Goal: Check status: Check status

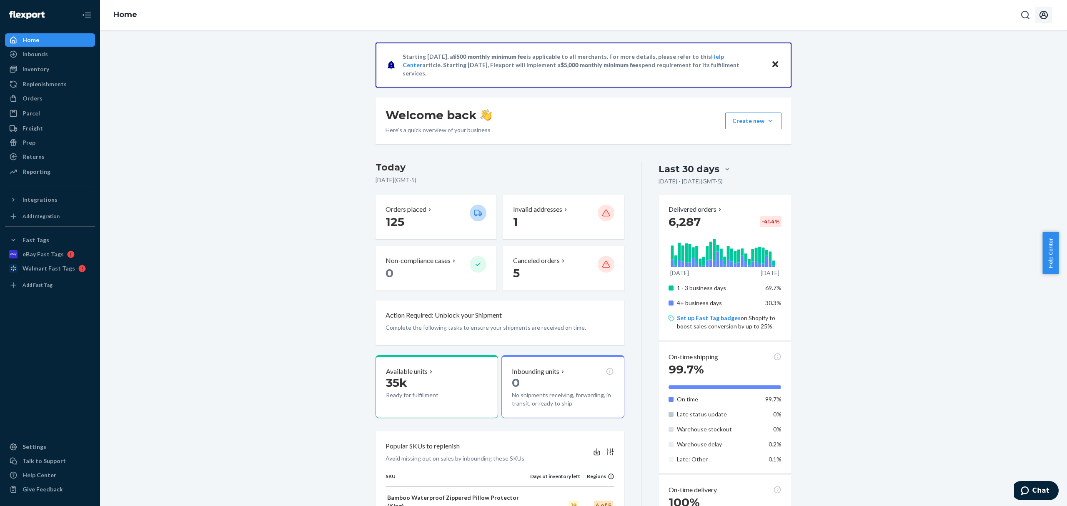
click at [1038, 17] on button "Open account menu" at bounding box center [1043, 15] width 17 height 17
click at [63, 96] on div "Orders" at bounding box center [50, 99] width 88 height 12
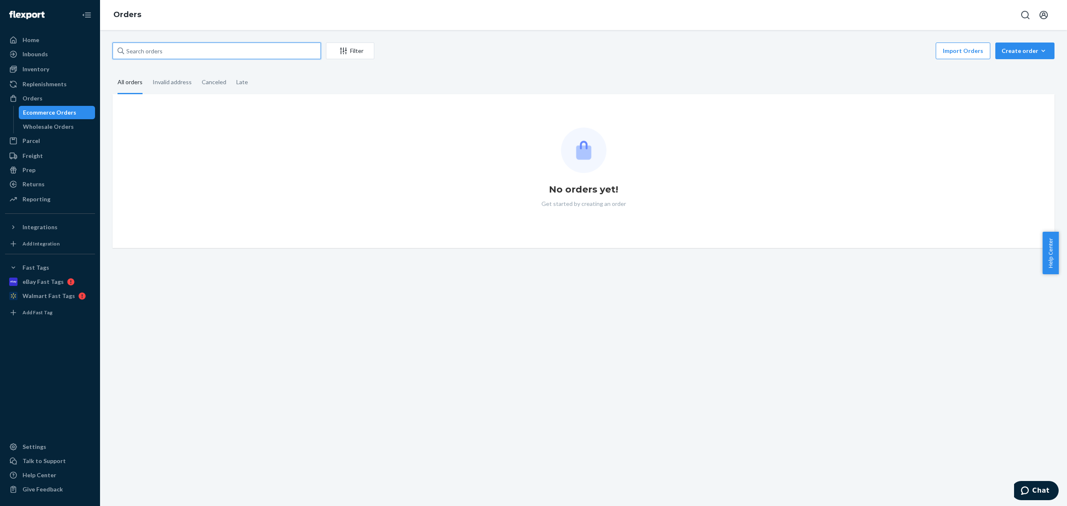
click at [169, 57] on input "text" at bounding box center [217, 51] width 208 height 17
paste input "CH3379592"
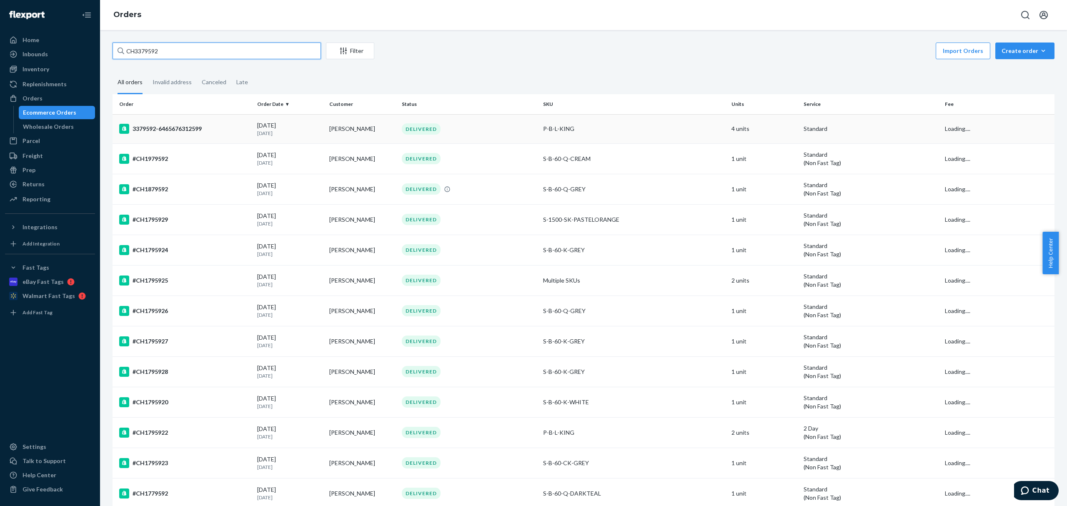
type input "CH3379592"
click at [173, 127] on div "3379592-6465676312599" at bounding box center [184, 129] width 131 height 10
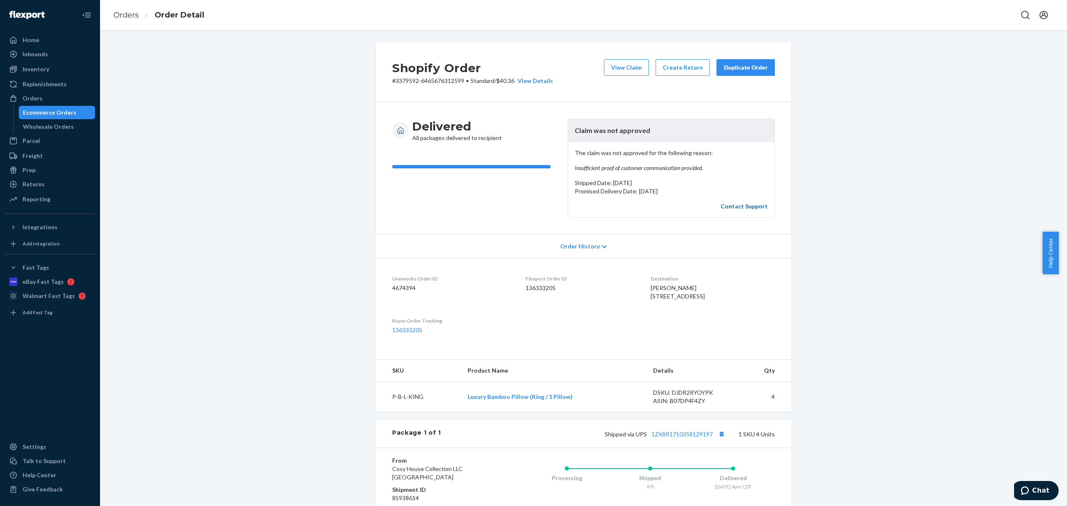
click at [742, 205] on link "Contact Support" at bounding box center [744, 206] width 47 height 7
click at [612, 71] on button "View Claim" at bounding box center [626, 67] width 45 height 17
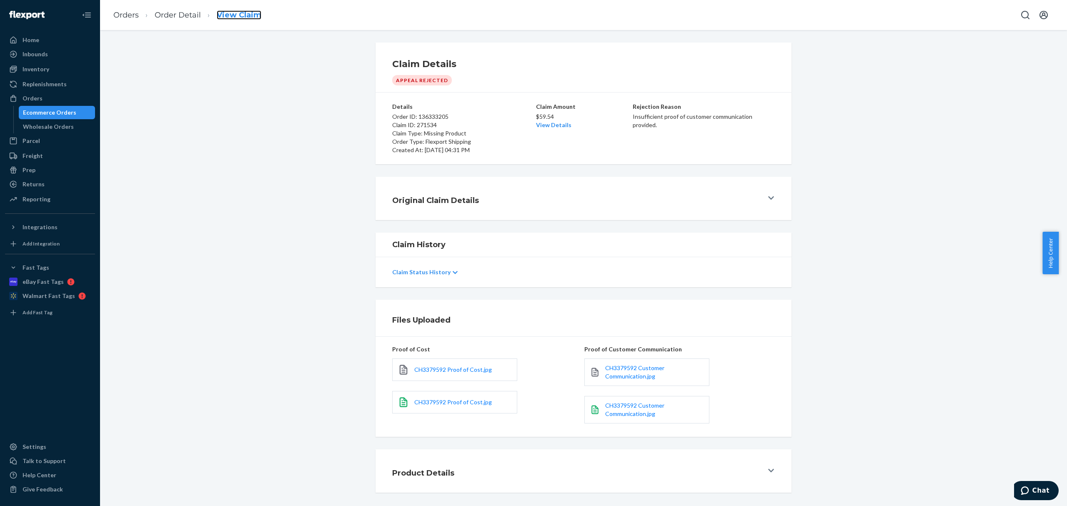
click at [238, 18] on link "View Claim" at bounding box center [239, 14] width 45 height 9
click at [187, 14] on link "Order Detail" at bounding box center [178, 14] width 46 height 9
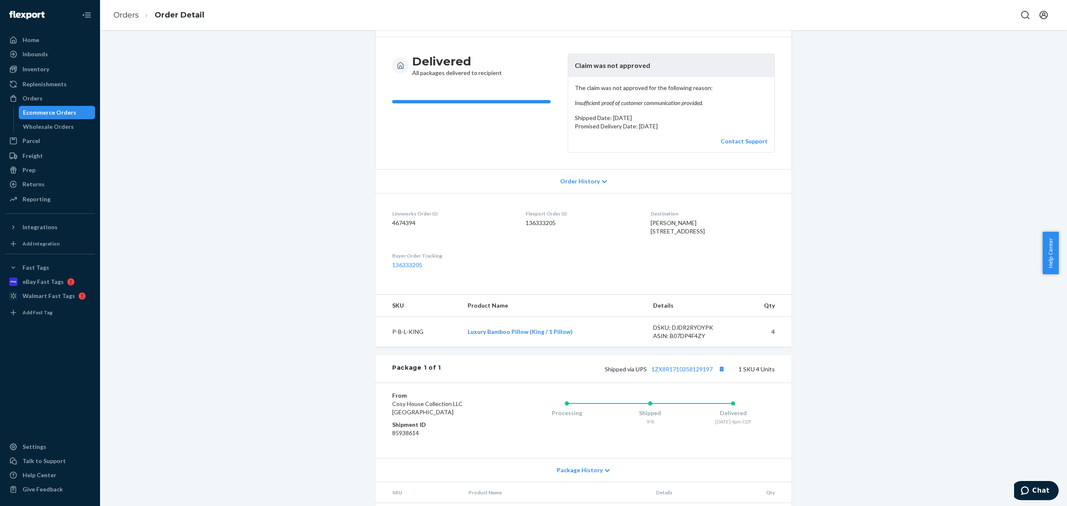
scroll to position [120, 0]
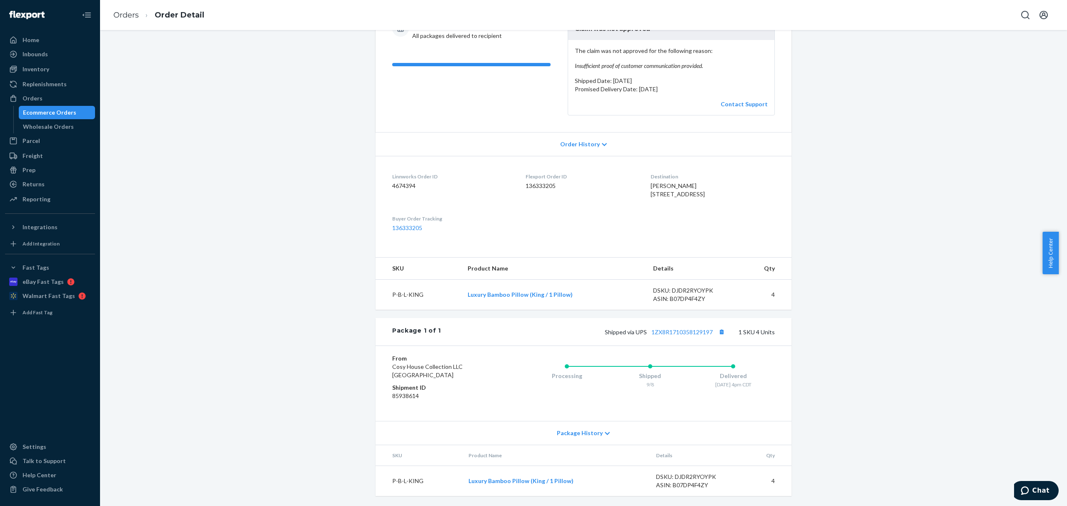
click at [404, 395] on dd "85938614" at bounding box center [442, 396] width 100 height 8
copy dd "85938614"
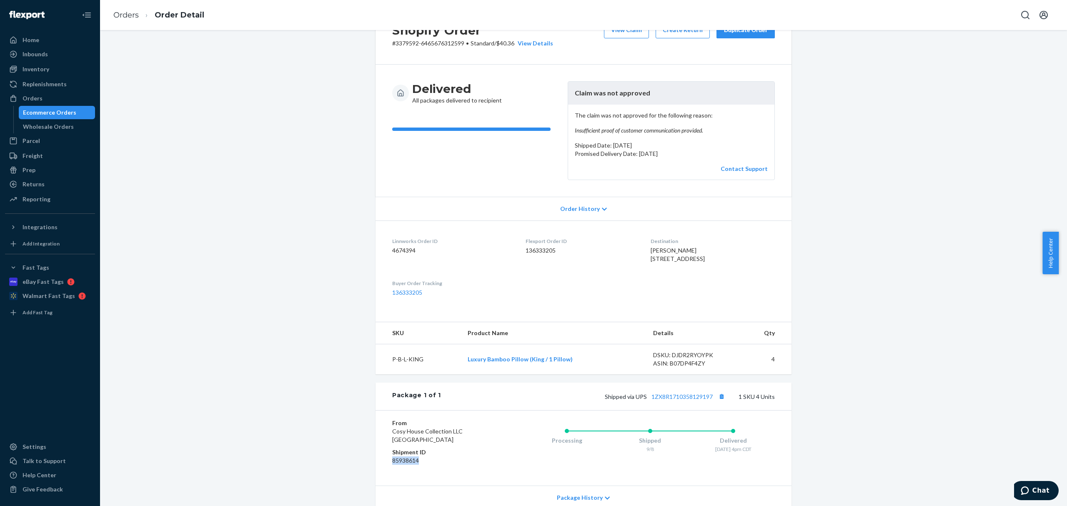
scroll to position [0, 0]
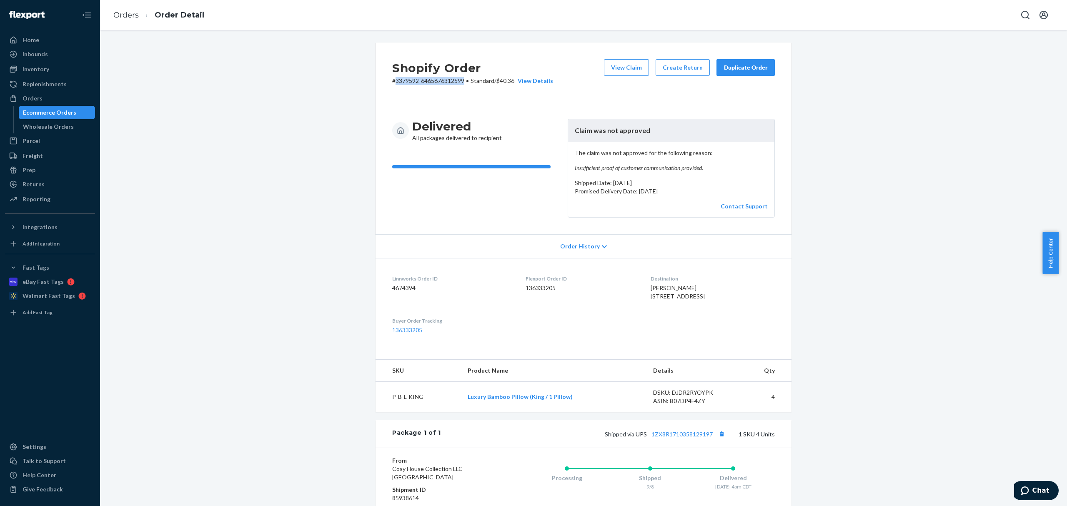
drag, startPoint x: 392, startPoint y: 77, endPoint x: 462, endPoint y: 83, distance: 70.2
click at [462, 83] on p "# 3379592-6465676312599 • Standard / $40.36 View Details" at bounding box center [472, 81] width 161 height 8
copy p "3379592-6465676312599"
click at [402, 411] on td "P-B-L-KING" at bounding box center [417, 397] width 85 height 30
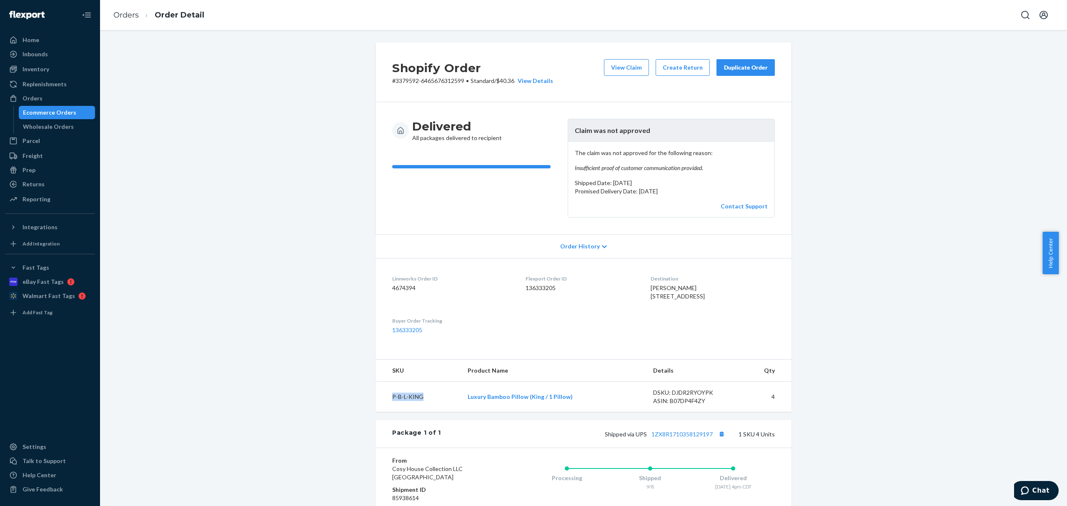
click at [402, 411] on td "P-B-L-KING" at bounding box center [417, 397] width 85 height 30
copy td "P-B-L-KING"
click at [637, 71] on button "View Claim" at bounding box center [626, 67] width 45 height 17
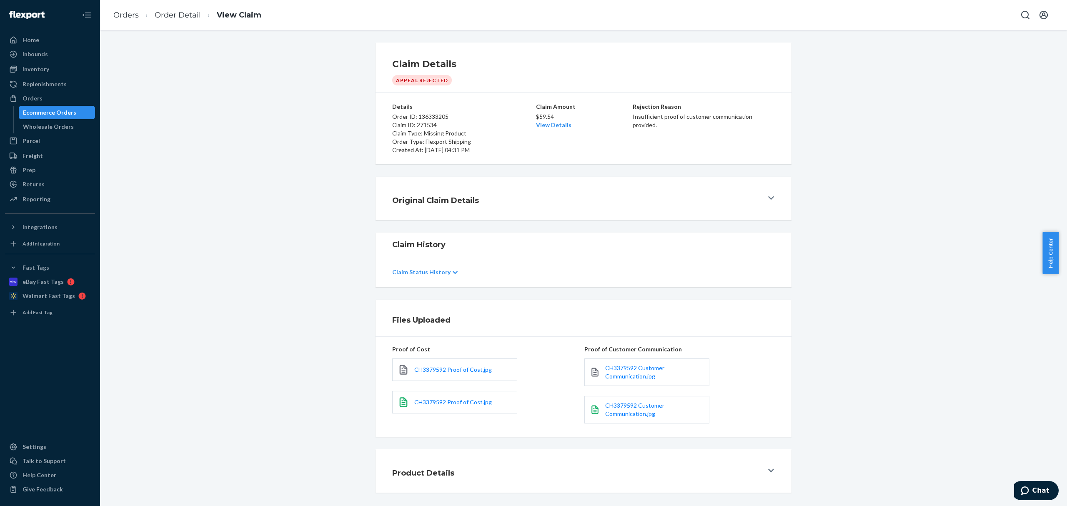
scroll to position [4, 0]
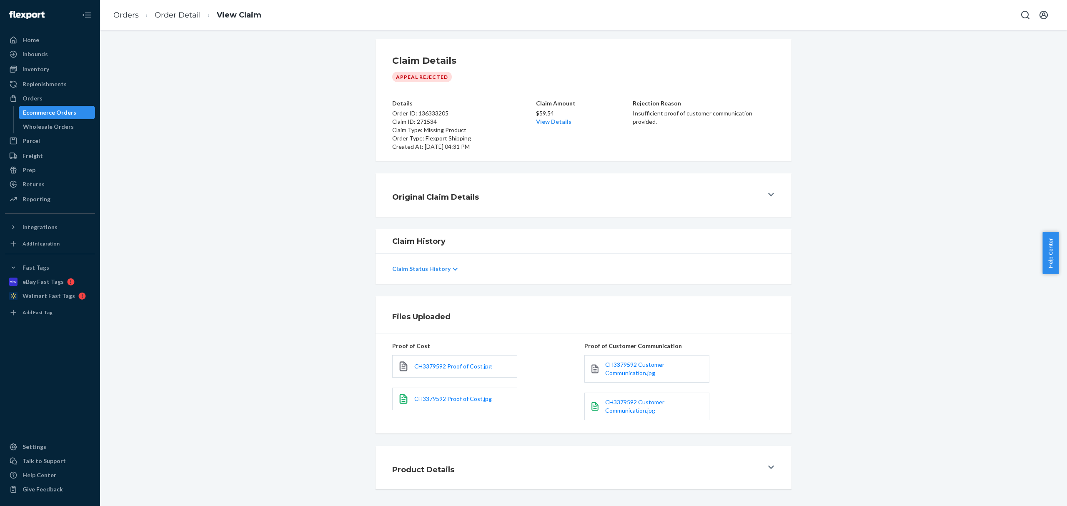
click at [83, 113] on div "Ecommerce Orders" at bounding box center [57, 113] width 75 height 12
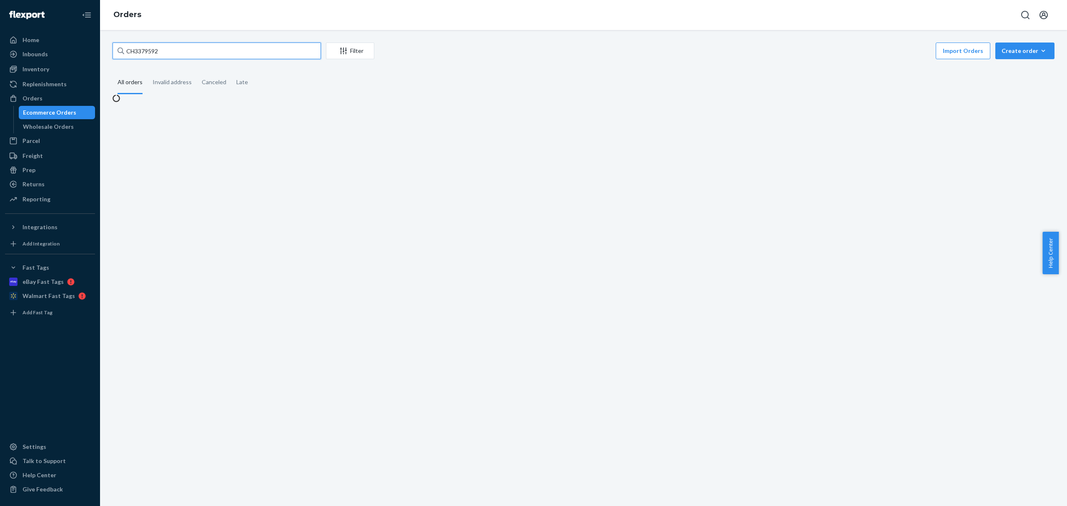
click at [144, 50] on input "CH3379592" at bounding box center [217, 51] width 208 height 17
paste input "3033"
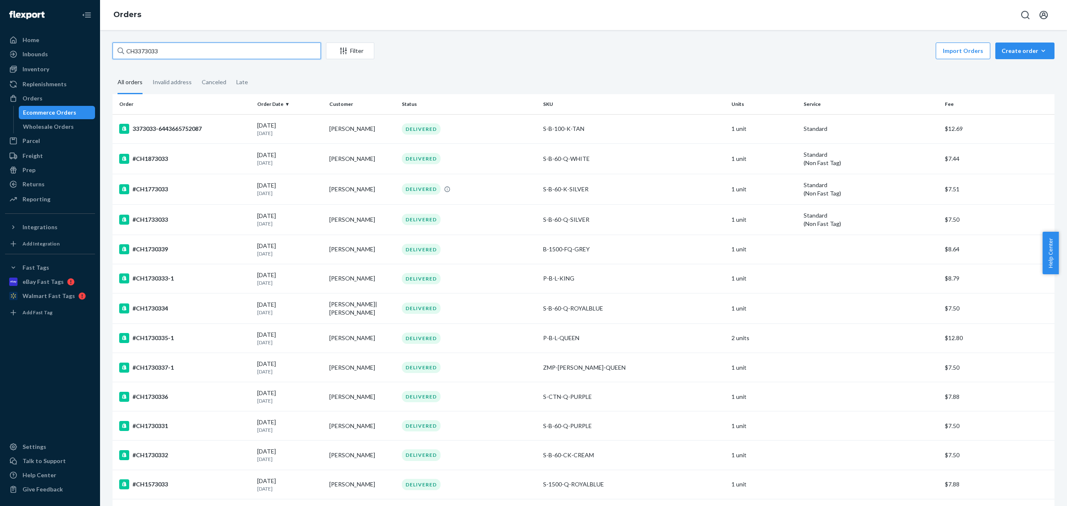
click at [134, 52] on input "CH3373033" at bounding box center [217, 51] width 208 height 17
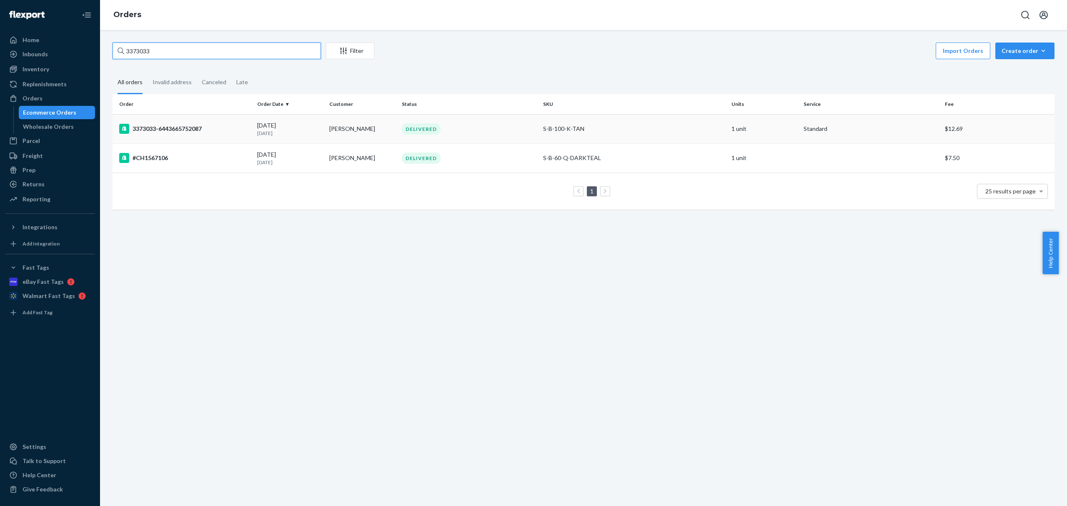
type input "3373033"
click at [166, 129] on div "3373033-6443665752087" at bounding box center [184, 129] width 131 height 10
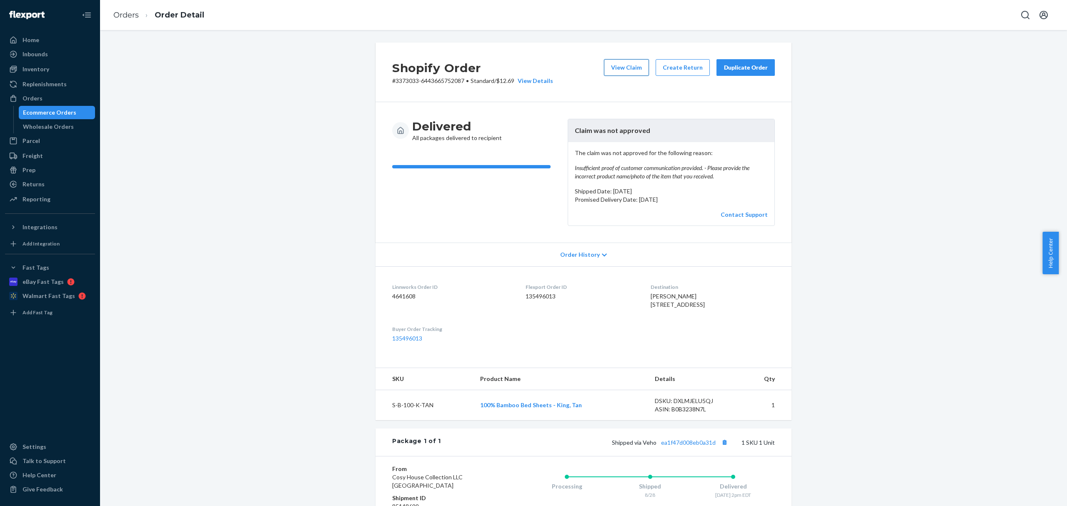
click at [627, 66] on button "View Claim" at bounding box center [626, 67] width 45 height 17
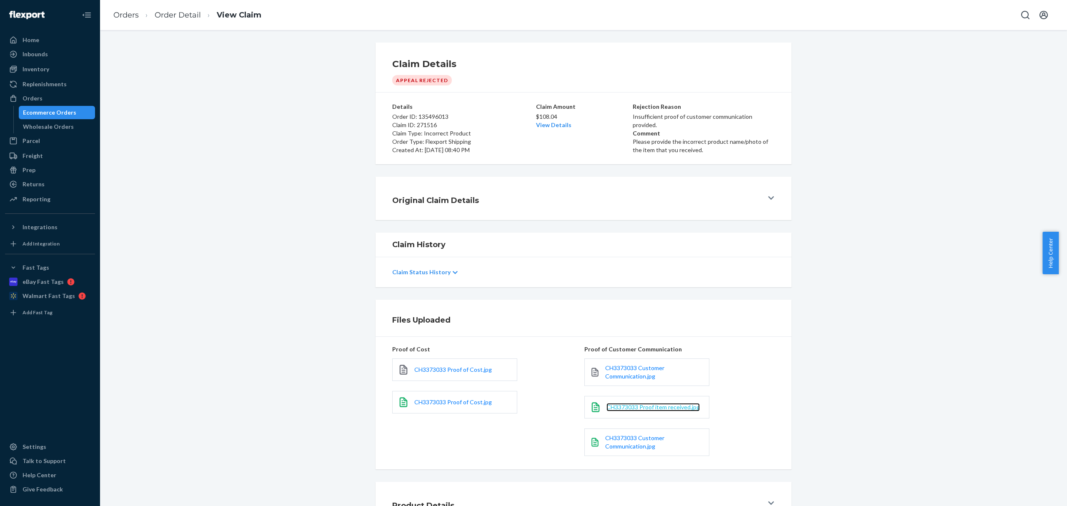
click at [668, 409] on span "CH3373033 Proof item received.jpg" at bounding box center [652, 406] width 93 height 7
click at [234, 17] on link "View Claim" at bounding box center [239, 14] width 45 height 9
click at [180, 14] on link "Order Detail" at bounding box center [178, 14] width 46 height 9
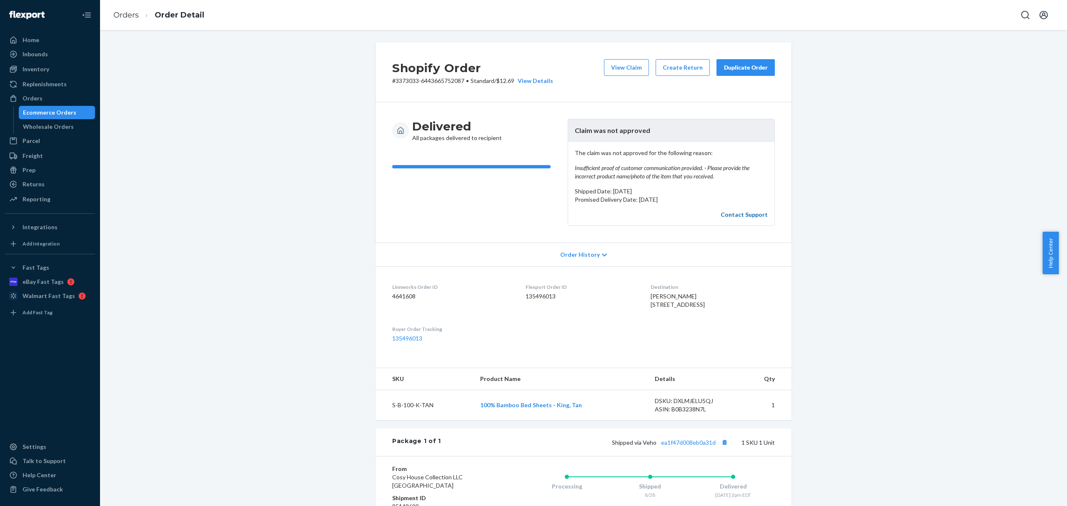
click at [752, 215] on link "Contact Support" at bounding box center [744, 214] width 47 height 7
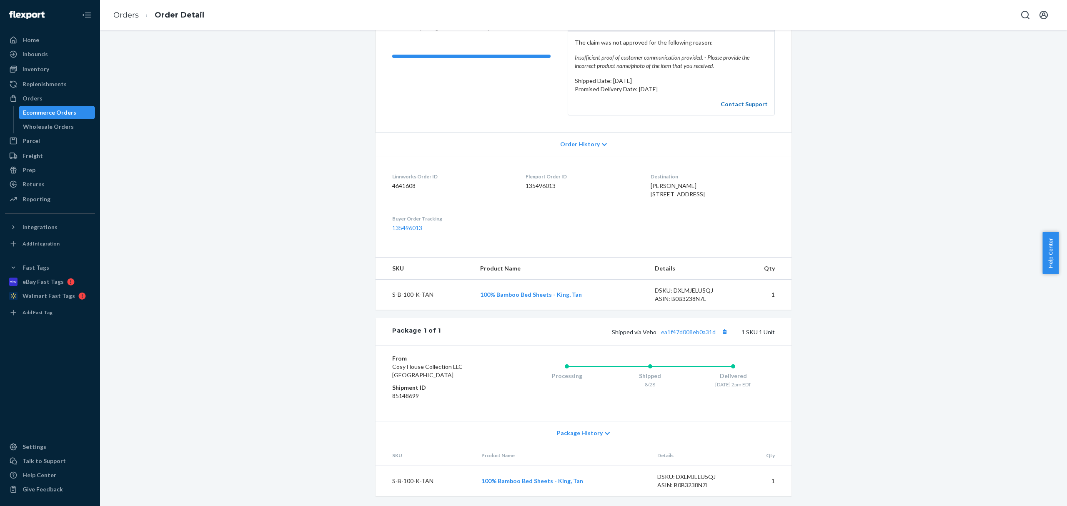
scroll to position [128, 0]
click at [407, 393] on dd "85148699" at bounding box center [442, 396] width 100 height 8
copy dd "85148699"
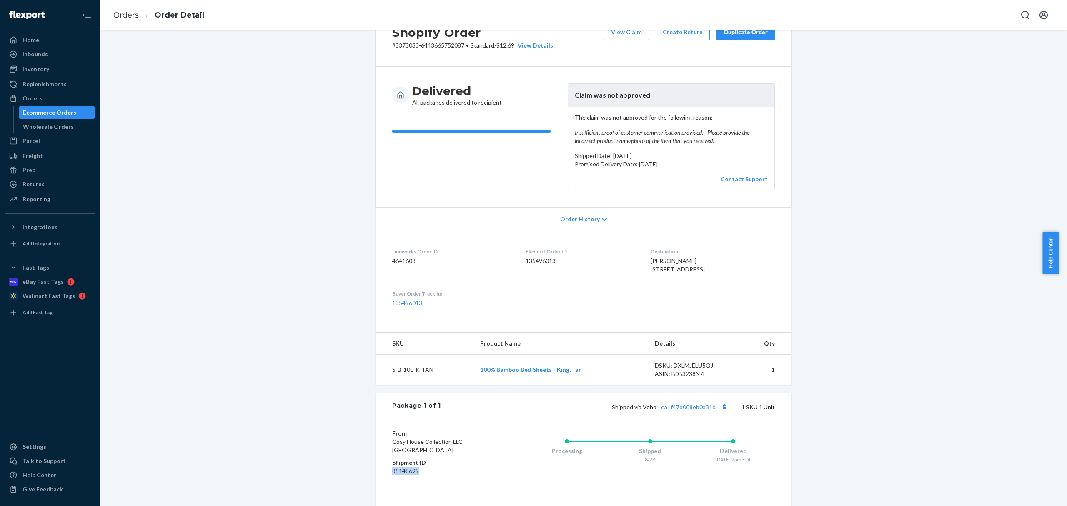
scroll to position [0, 0]
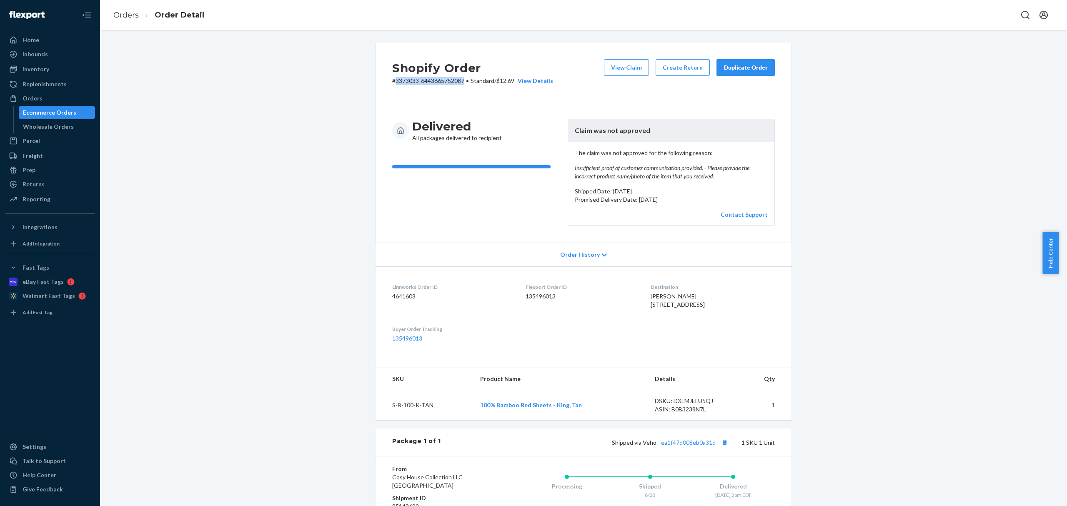
drag, startPoint x: 392, startPoint y: 79, endPoint x: 462, endPoint y: 84, distance: 69.8
click at [462, 84] on p "# 3373033-6443665752087 • Standard / $12.69 View Details" at bounding box center [472, 81] width 161 height 8
copy p "3373033-6443665752087"
click at [406, 420] on td "S-B-100-K-TAN" at bounding box center [424, 405] width 98 height 30
click at [409, 420] on td "S-B-100-K-TAN" at bounding box center [424, 405] width 98 height 30
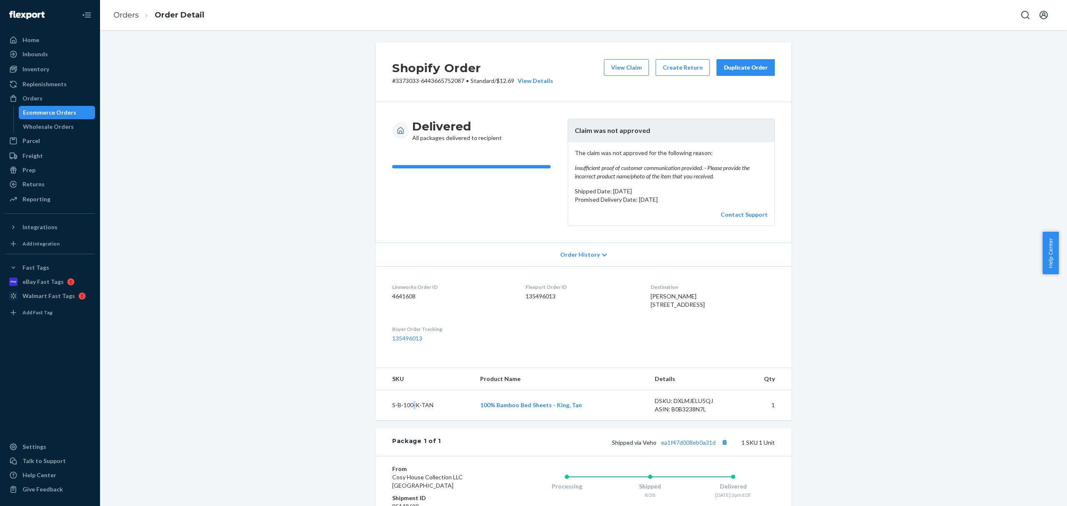
click at [409, 420] on td "S-B-100-K-TAN" at bounding box center [424, 405] width 98 height 30
copy td "S-B-100-K-TAN"
